Goal: Task Accomplishment & Management: Complete application form

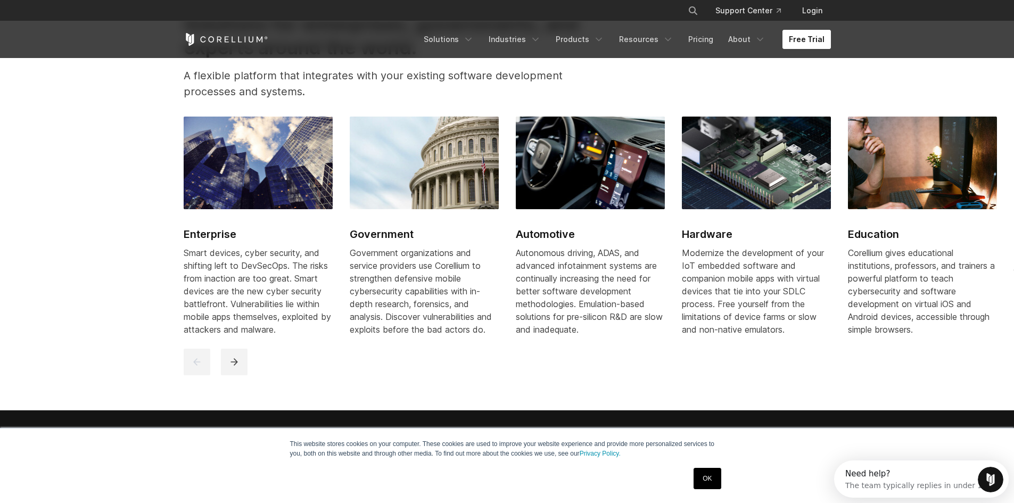
click at [796, 43] on link "Free Trial" at bounding box center [806, 39] width 48 height 19
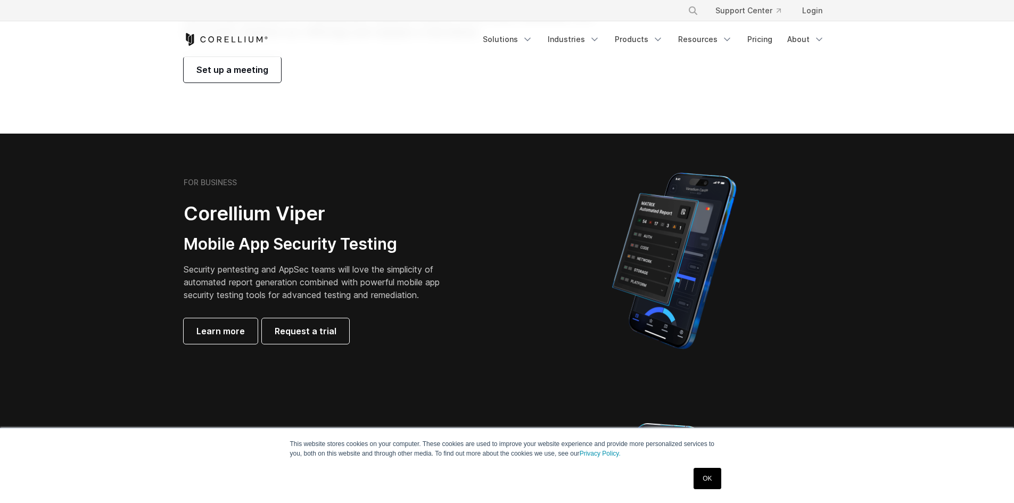
scroll to position [177, 0]
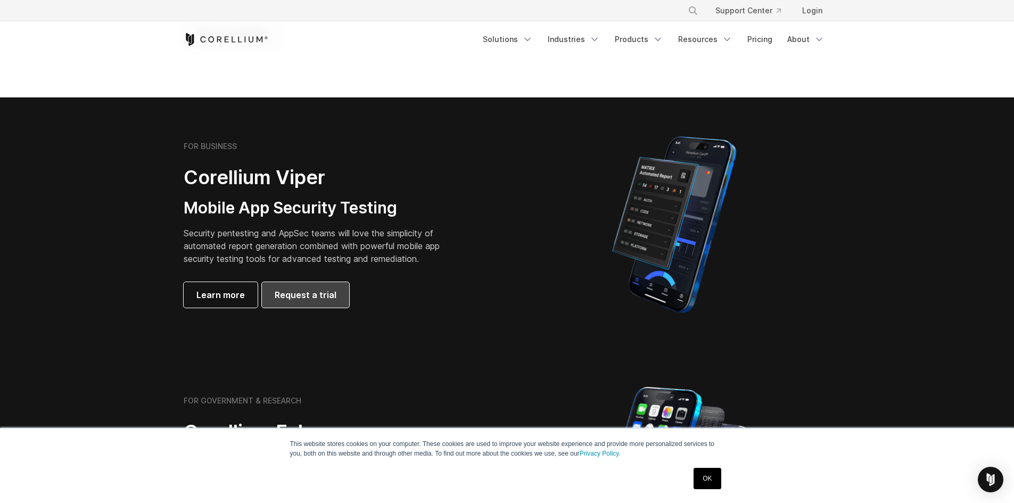
click at [319, 299] on span "Request a trial" at bounding box center [306, 294] width 62 height 13
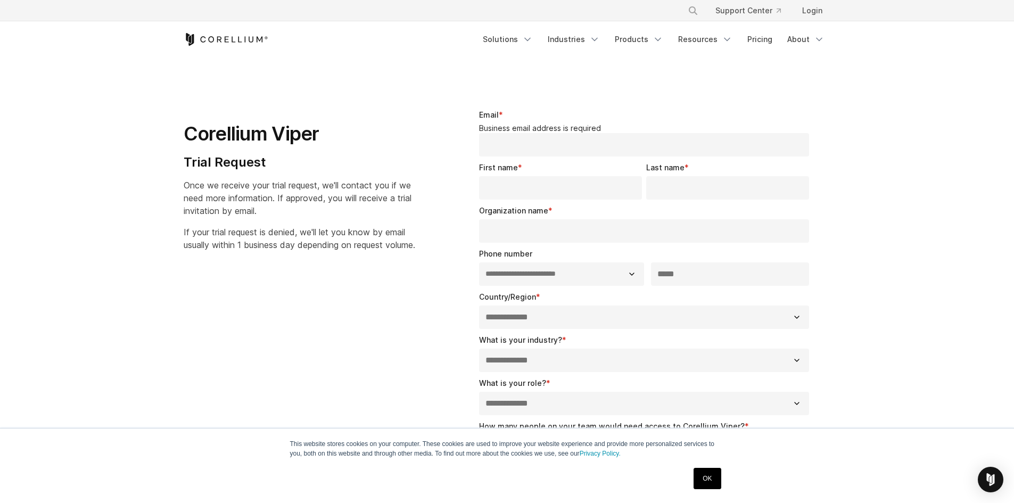
select select "**"
